Goal: Information Seeking & Learning: Find specific fact

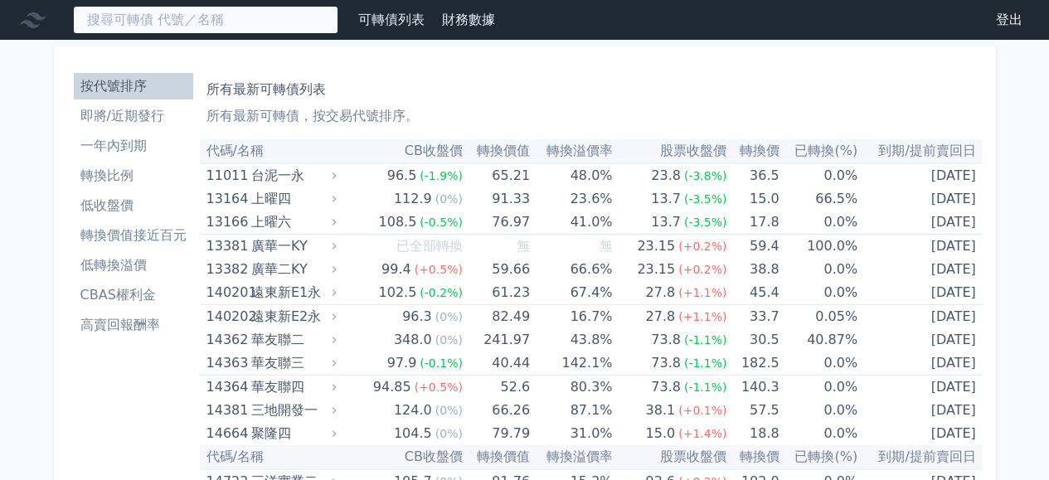
click at [267, 11] on input at bounding box center [205, 20] width 265 height 28
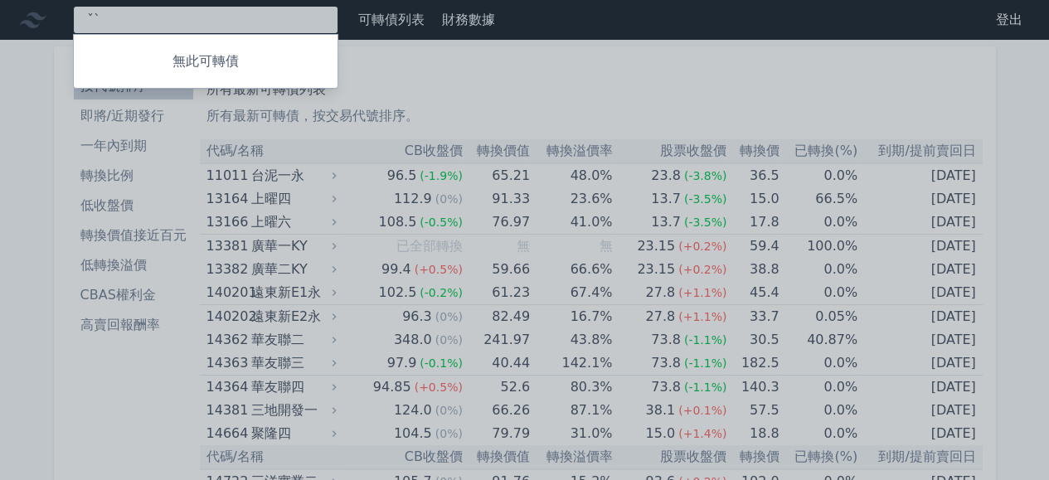
type input "ˇ"
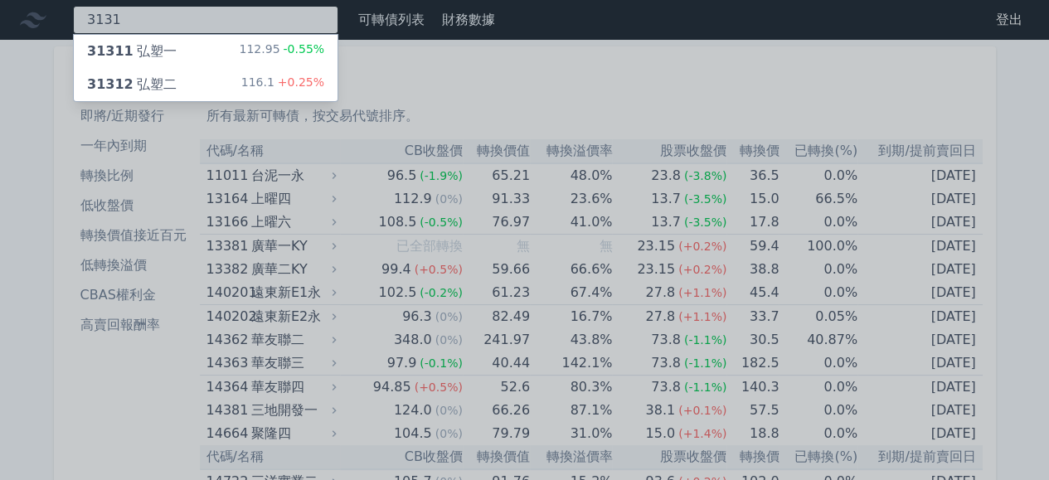
type input "3131"
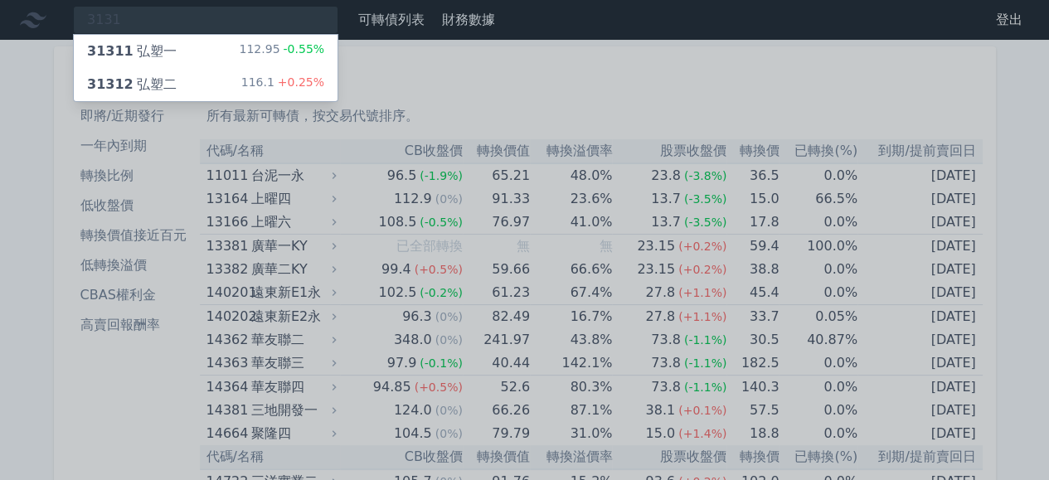
click at [189, 84] on div "31312 弘塑二 116.1 +0.25%" at bounding box center [206, 84] width 264 height 33
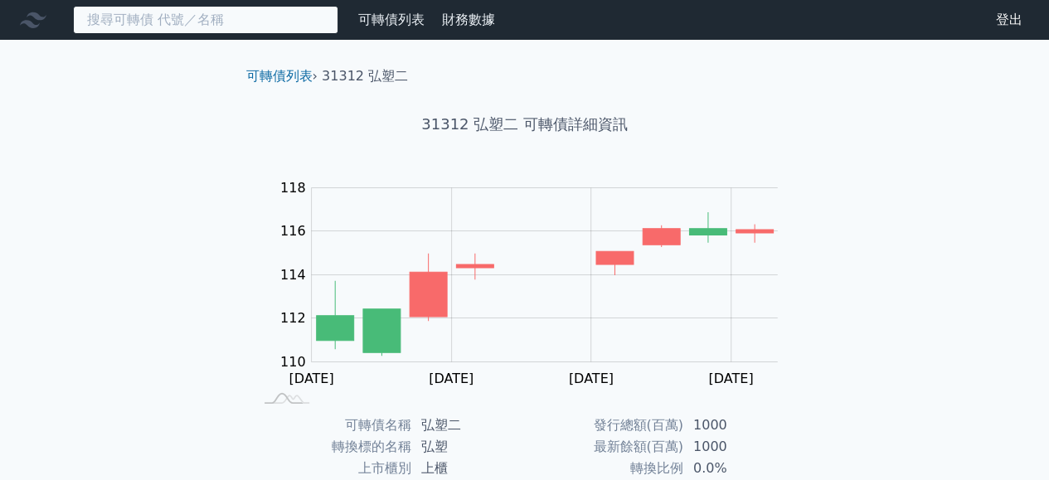
click at [206, 20] on input at bounding box center [205, 20] width 265 height 28
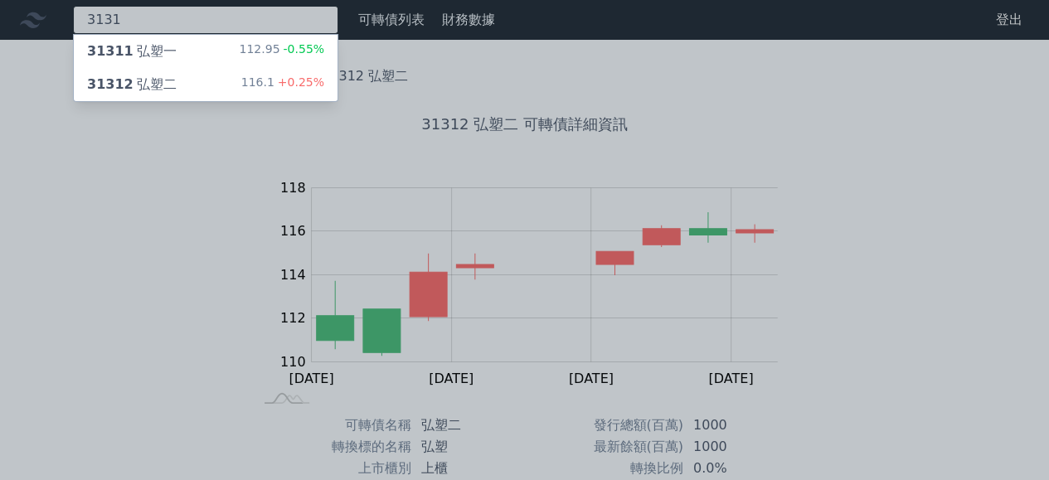
type input "3131"
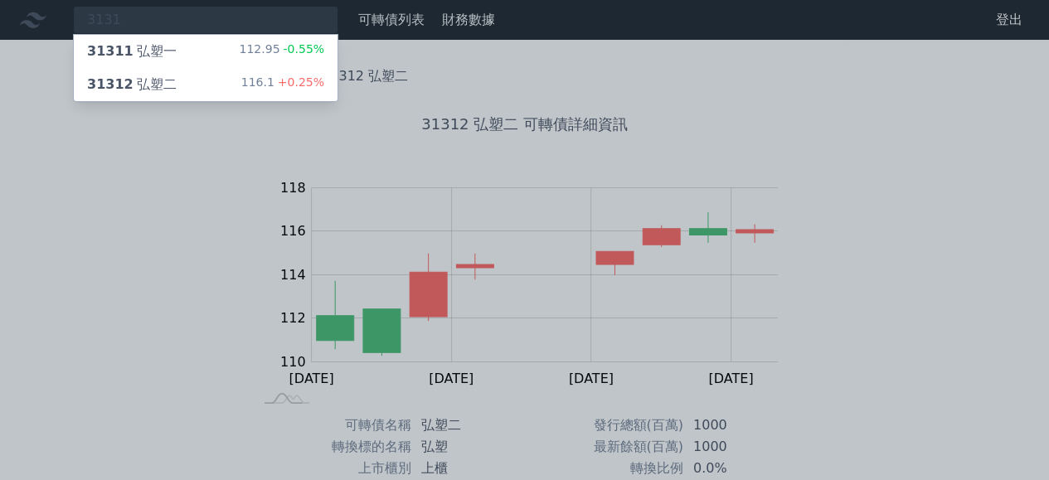
click at [207, 46] on div "31311 弘塑一 112.95 -0.55%" at bounding box center [206, 51] width 264 height 33
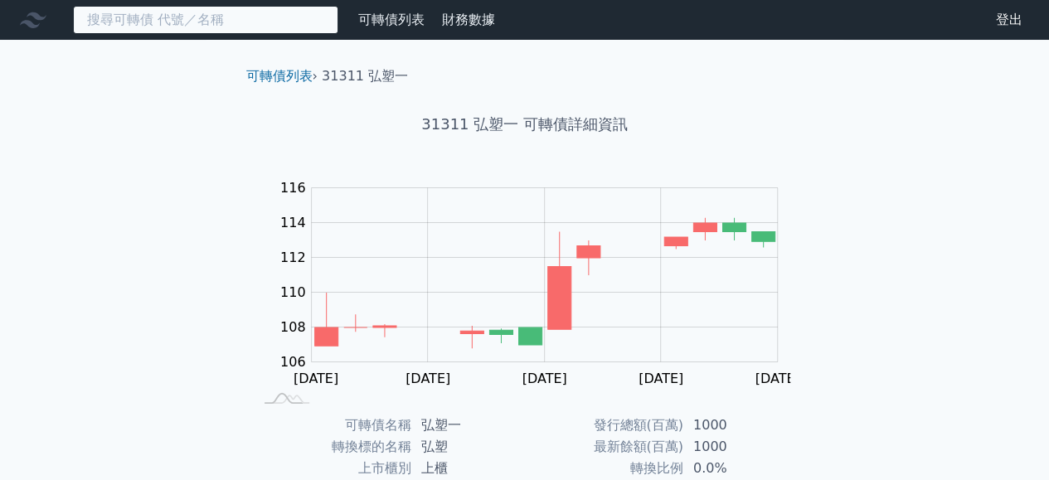
click at [259, 16] on input at bounding box center [205, 20] width 265 height 28
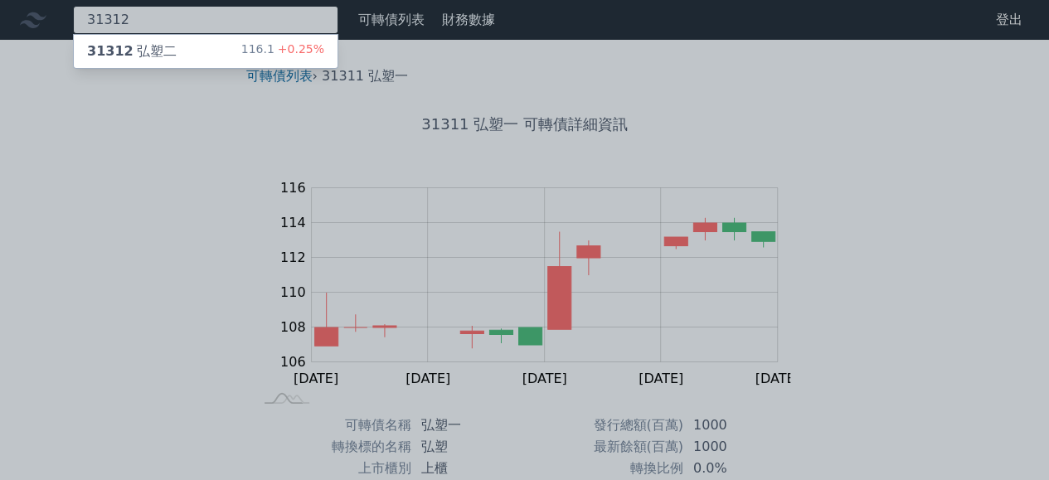
type input "31312"
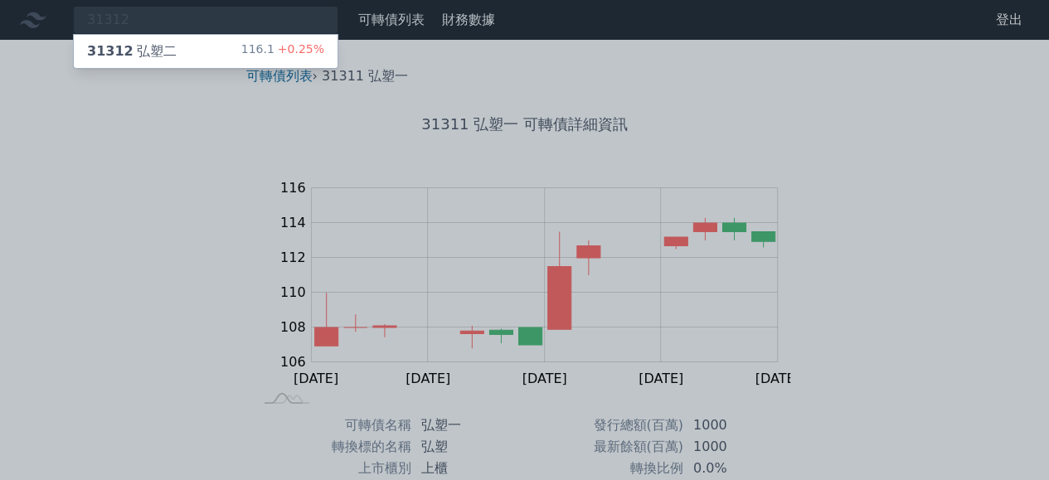
click at [247, 42] on div "31312 弘塑二 116.1 +0.25%" at bounding box center [206, 51] width 264 height 33
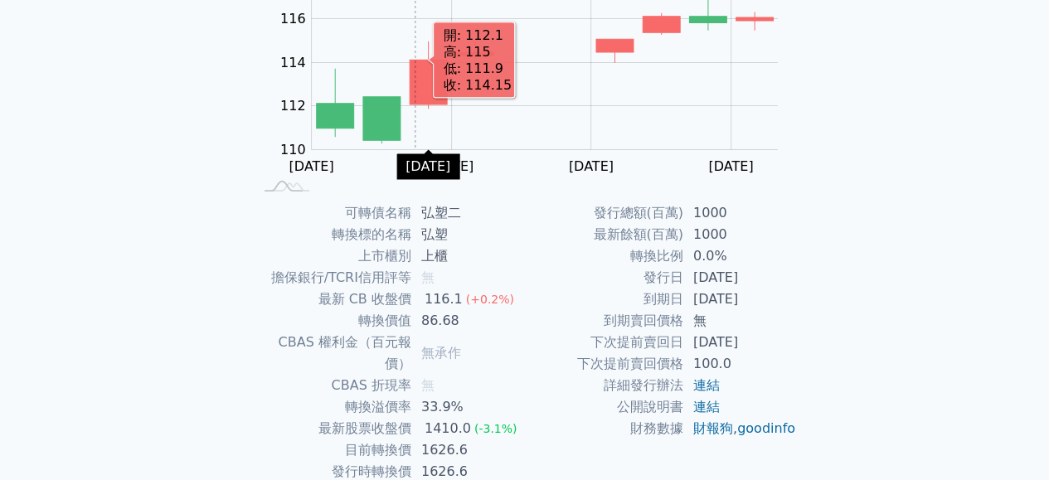
scroll to position [249, 0]
